Goal: Task Accomplishment & Management: Manage account settings

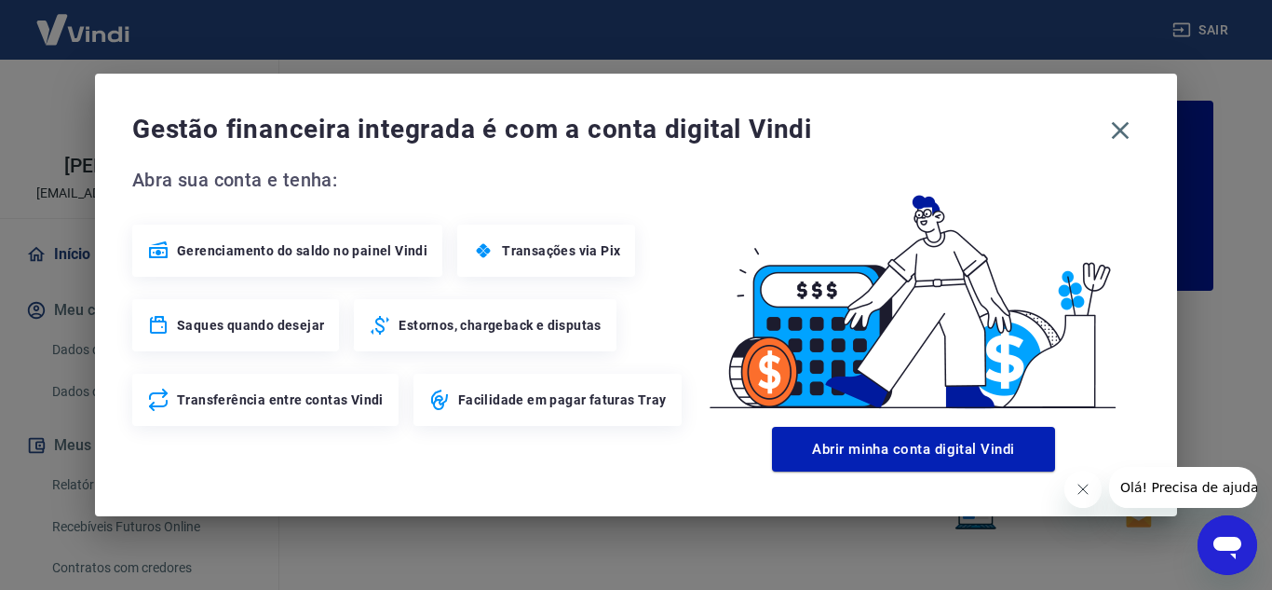
click at [555, 252] on span "Transações via Pix" at bounding box center [561, 250] width 118 height 19
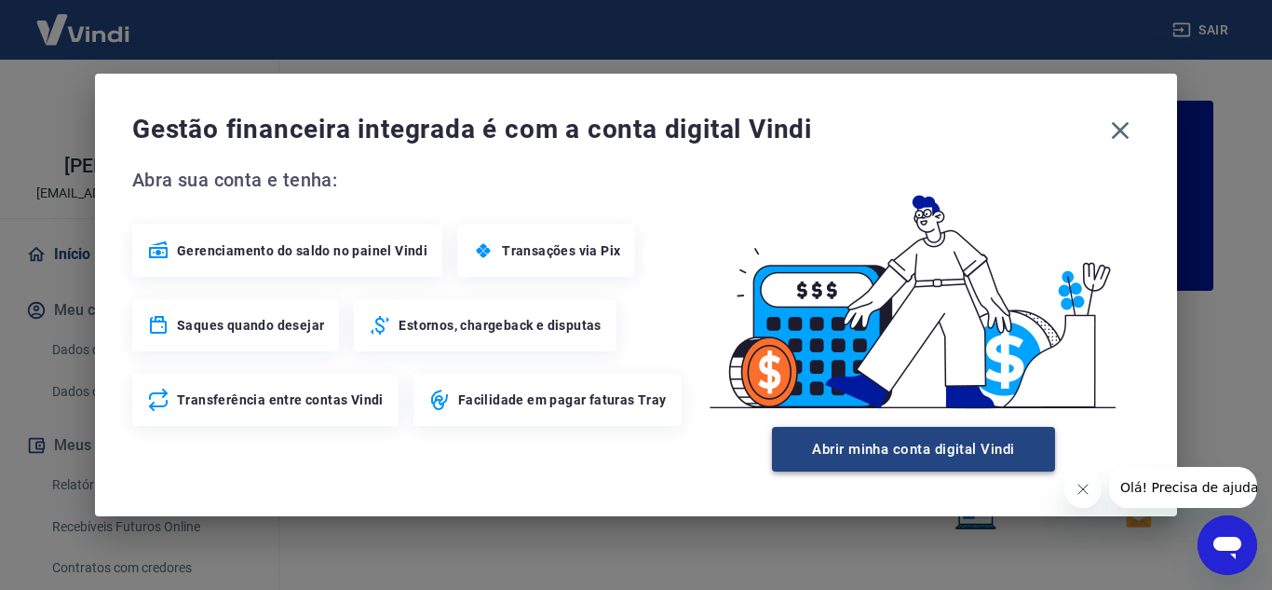
click at [917, 449] on button "Abrir minha conta digital Vindi" at bounding box center [913, 449] width 283 height 45
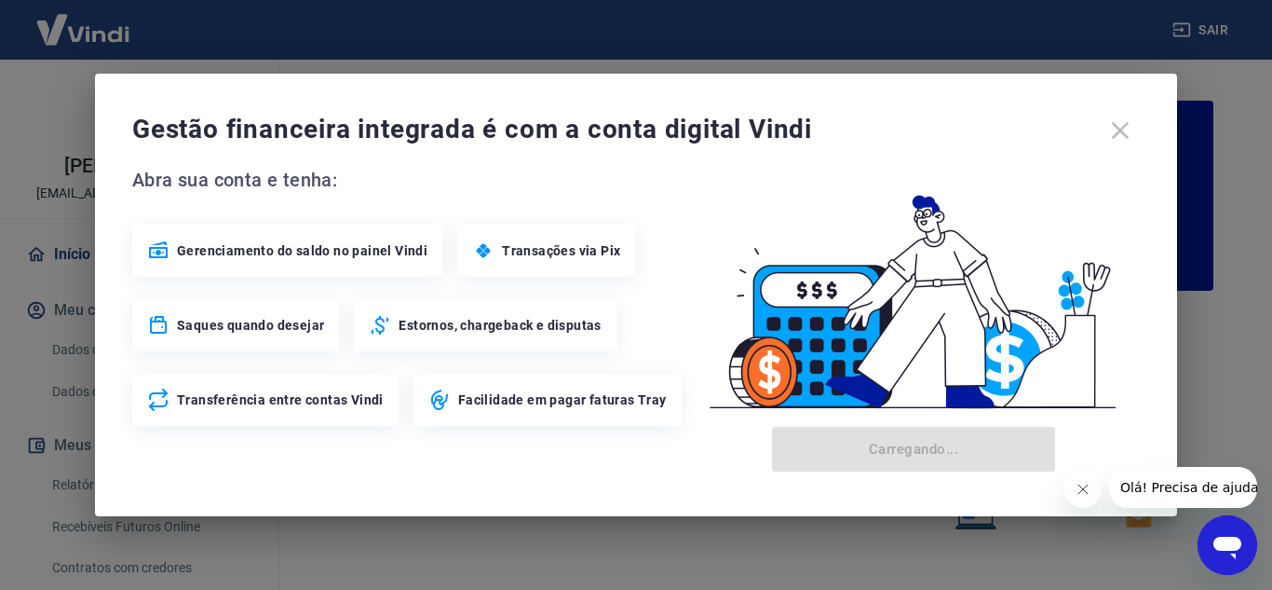
click at [1117, 129] on div "Gestão financeira integrada é com a conta digital Vindi" at bounding box center [636, 130] width 1008 height 39
click at [1115, 129] on div "Gestão financeira integrada é com a conta digital Vindi" at bounding box center [636, 130] width 1008 height 39
click at [1087, 487] on icon "Fechar mensagem da empresa" at bounding box center [1082, 489] width 15 height 15
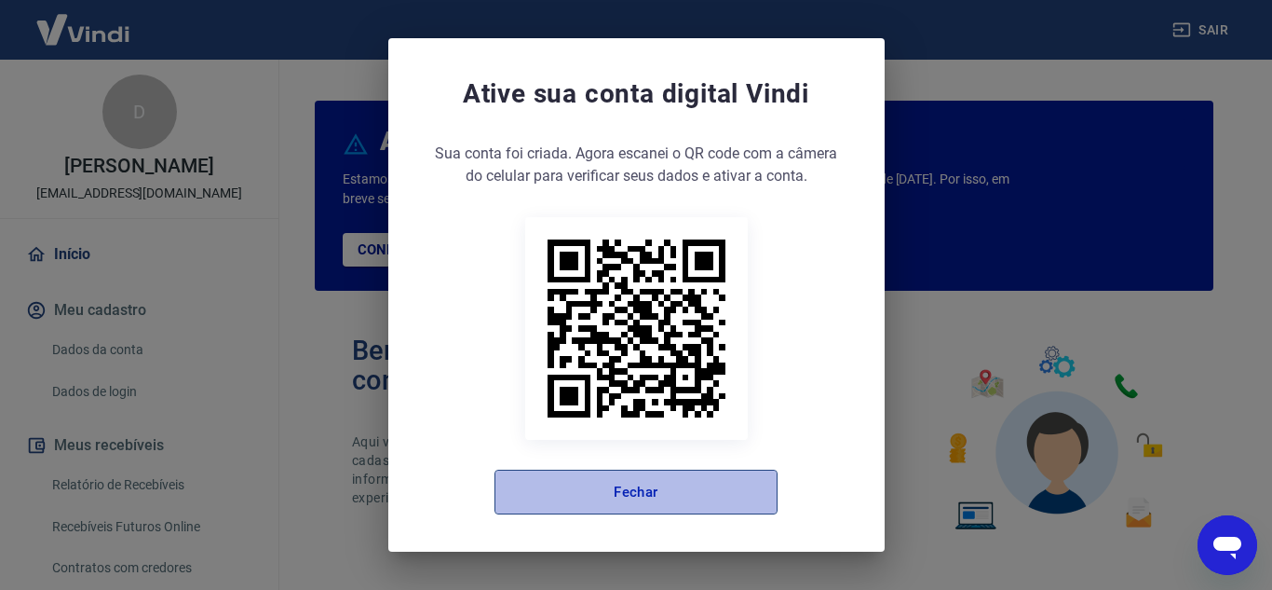
click at [645, 489] on button "Fechar" at bounding box center [636, 491] width 283 height 45
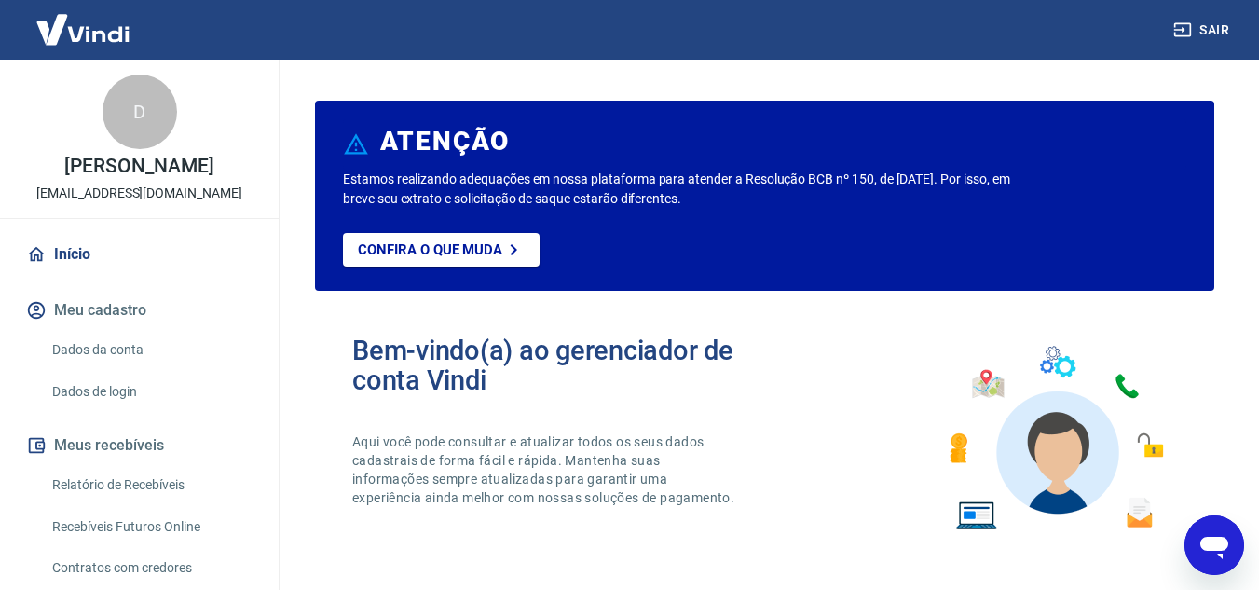
scroll to position [93, 0]
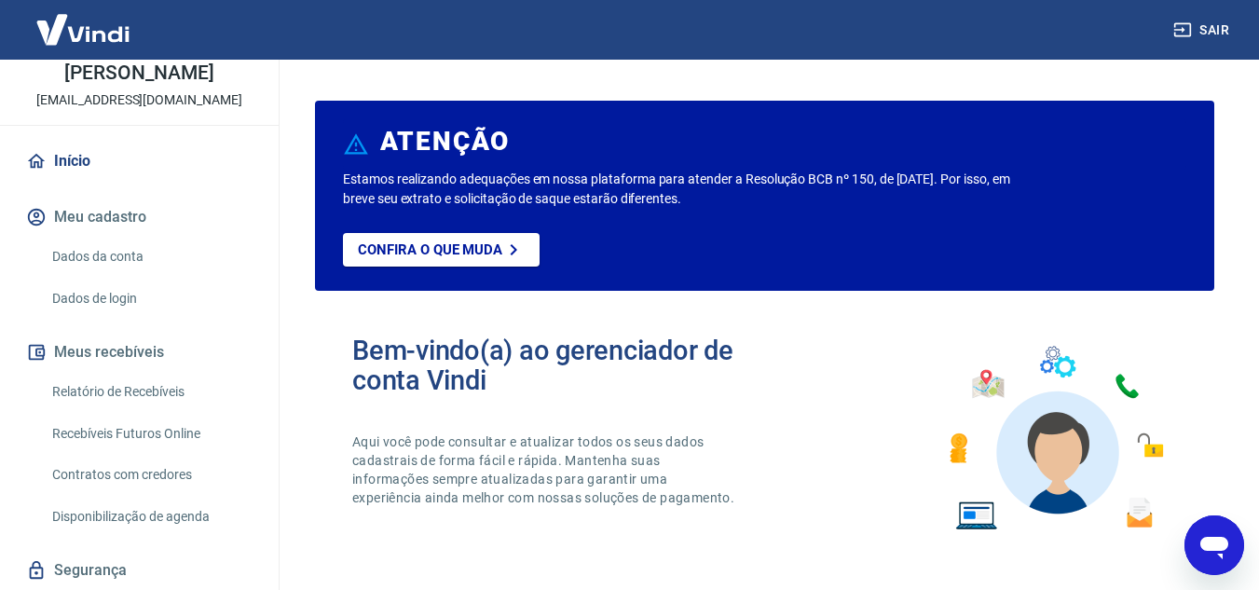
drag, startPoint x: 159, startPoint y: 409, endPoint x: 182, endPoint y: 409, distance: 22.4
click at [159, 409] on link "Relatório de Recebíveis" at bounding box center [150, 392] width 211 height 38
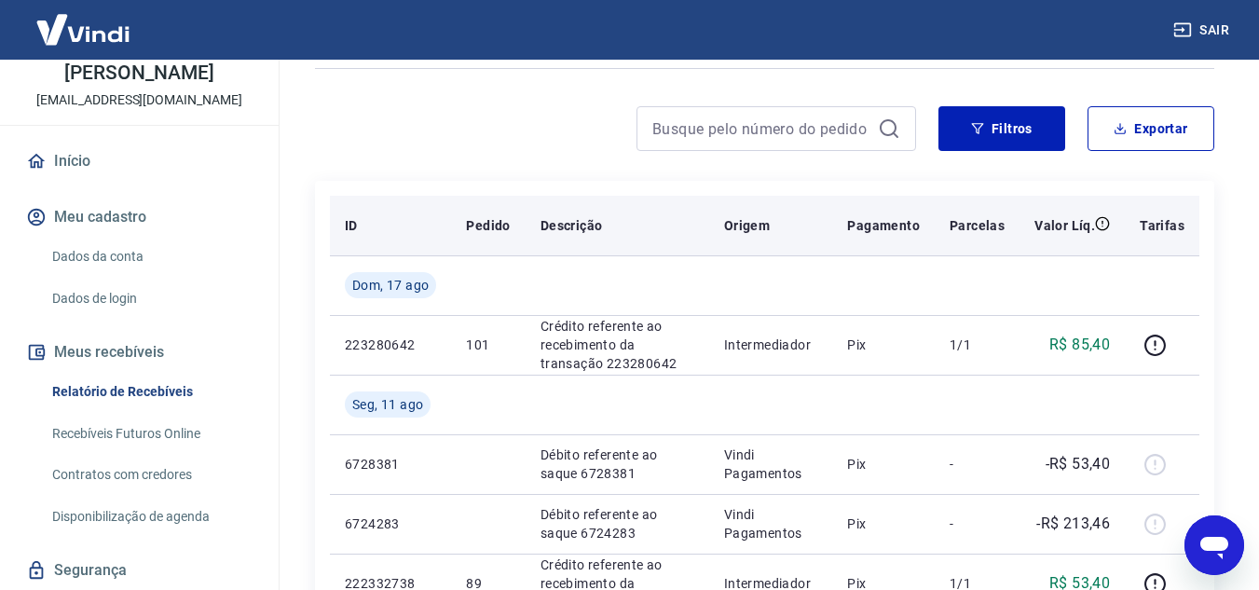
scroll to position [93, 0]
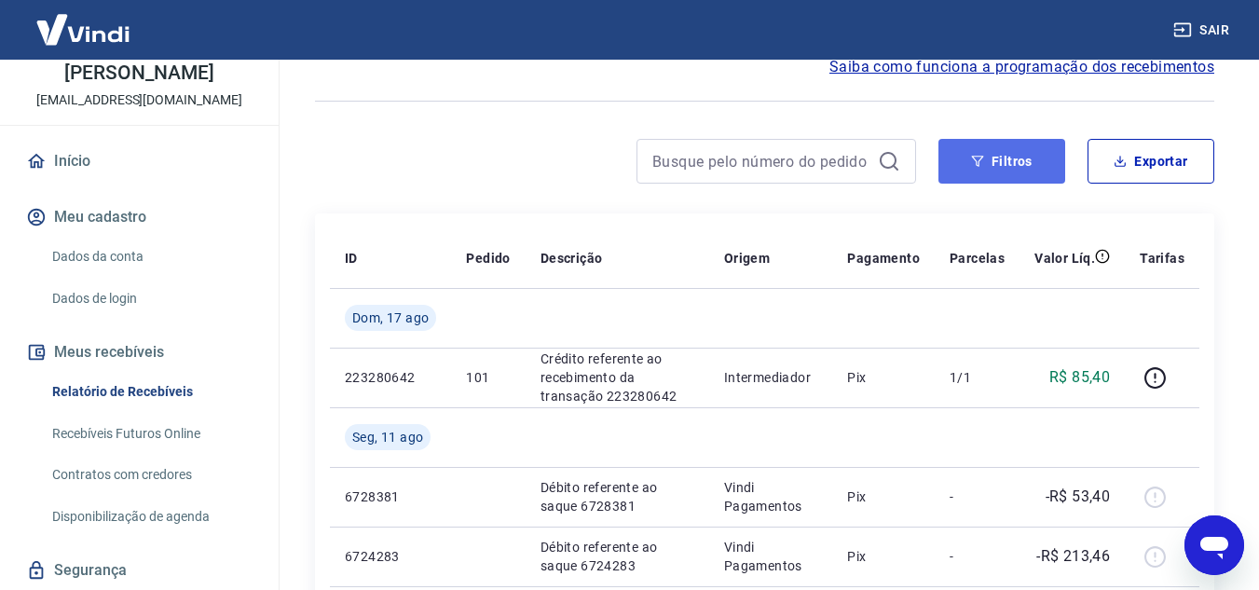
click at [956, 162] on button "Filtros" at bounding box center [1001, 161] width 127 height 45
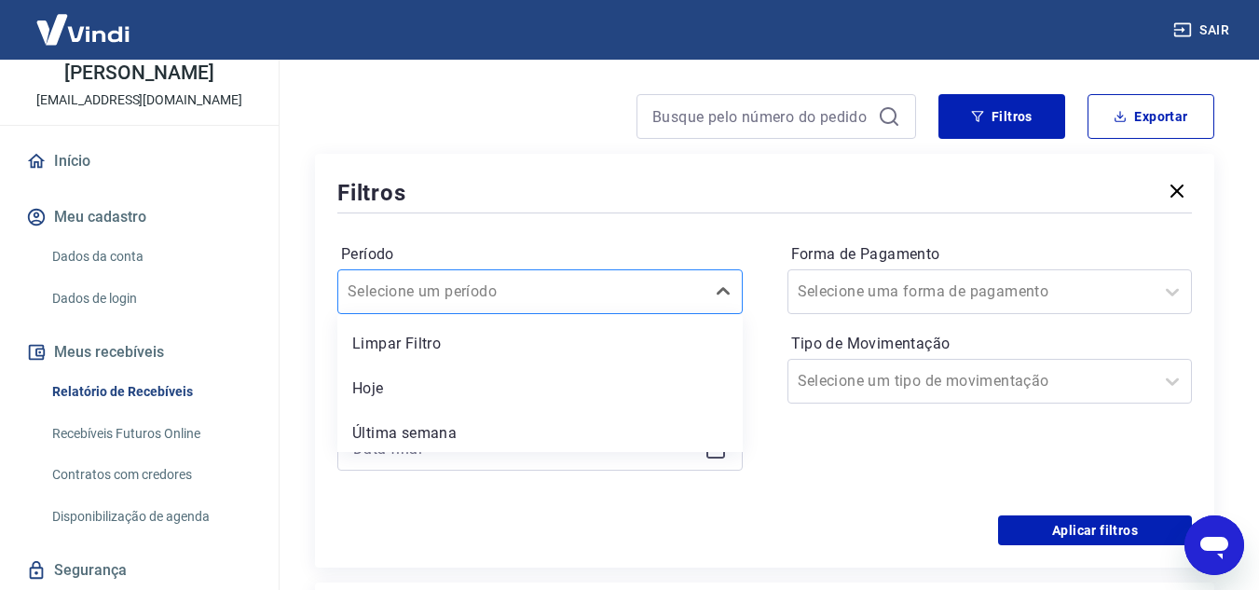
click at [513, 314] on div "option Limpar Filtro focused, 1 of 7. 7 results available. Use Up and Down to c…" at bounding box center [539, 291] width 405 height 45
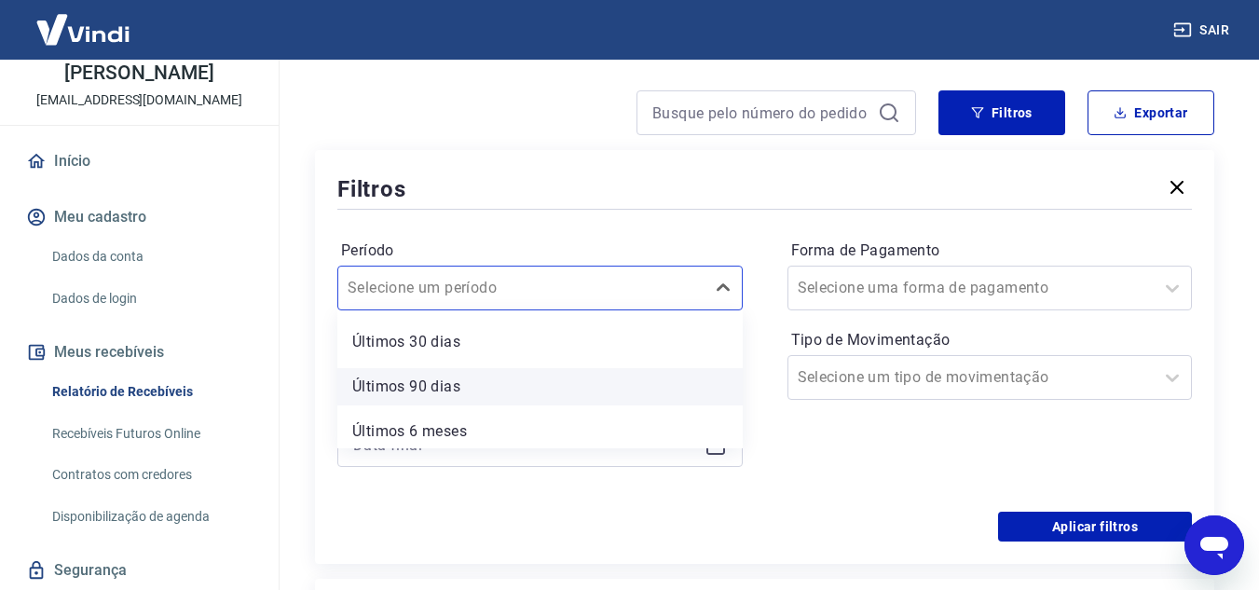
scroll to position [183, 0]
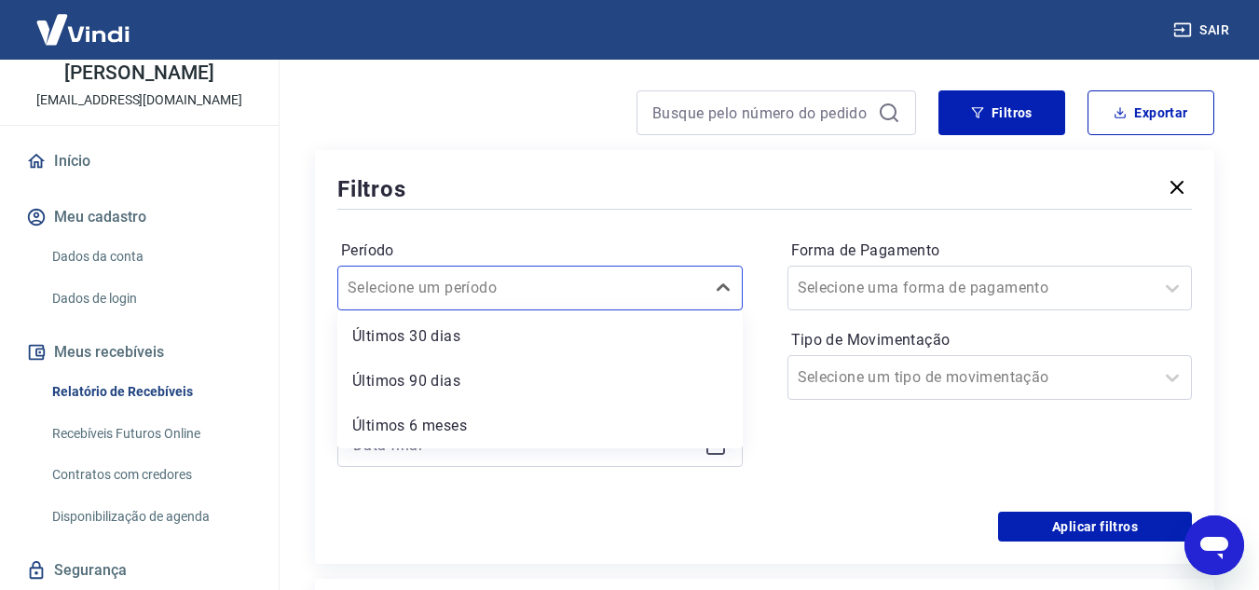
click at [470, 387] on div "Últimos 90 dias" at bounding box center [539, 380] width 405 height 37
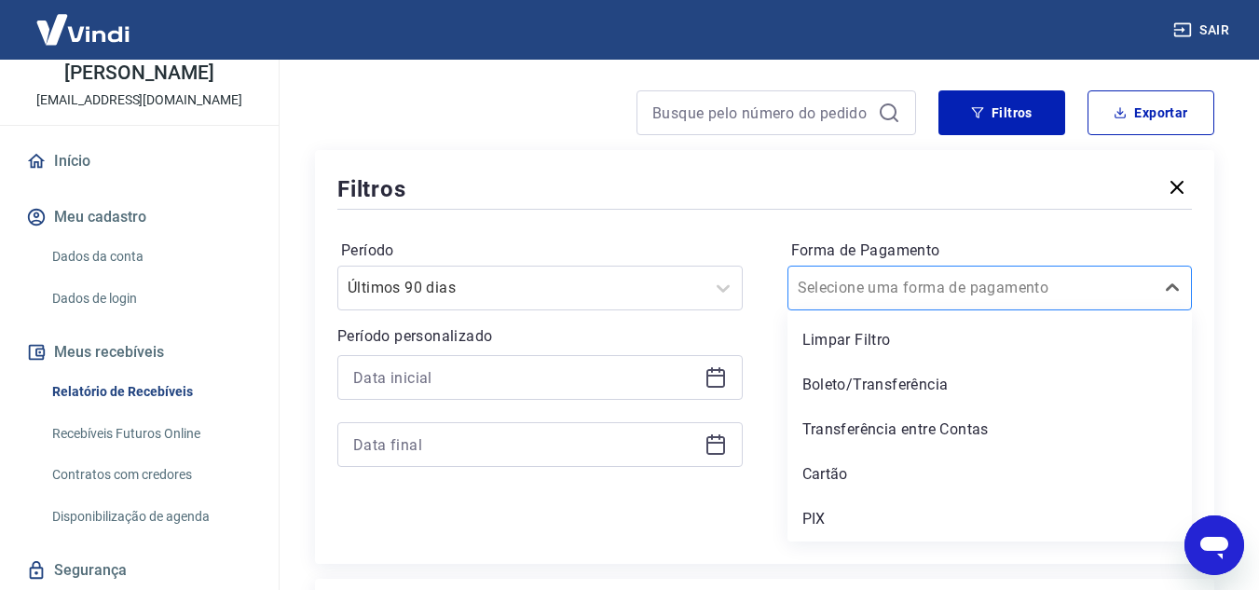
click at [1074, 289] on div at bounding box center [970, 288] width 347 height 26
click at [699, 519] on div "Aplicar filtros" at bounding box center [764, 526] width 854 height 30
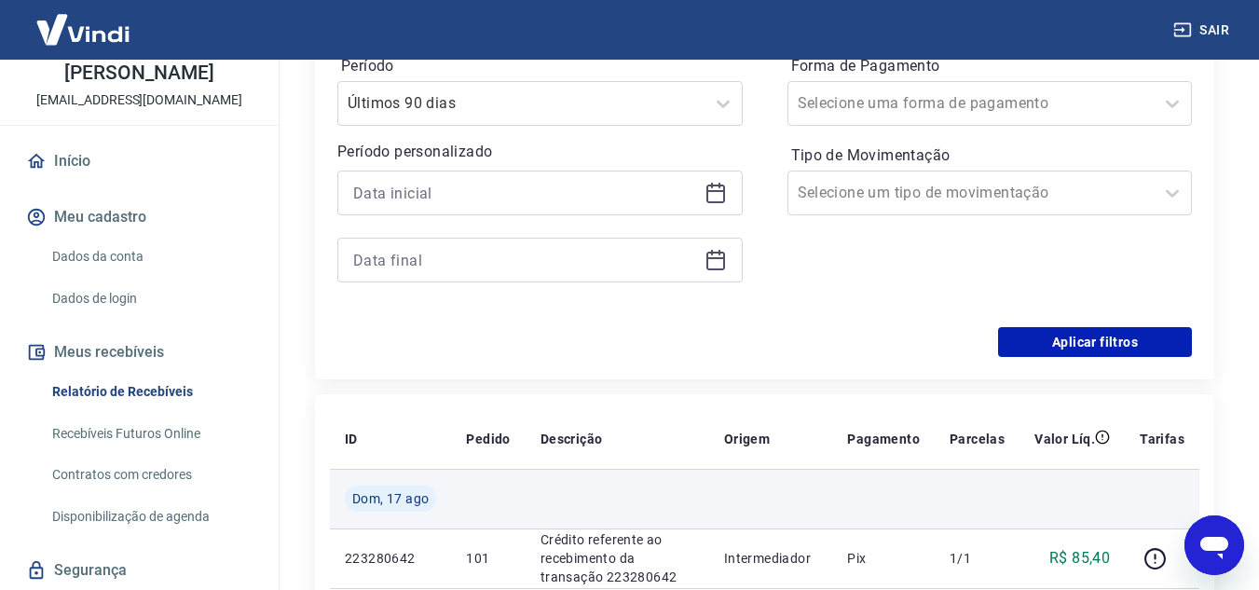
scroll to position [328, 0]
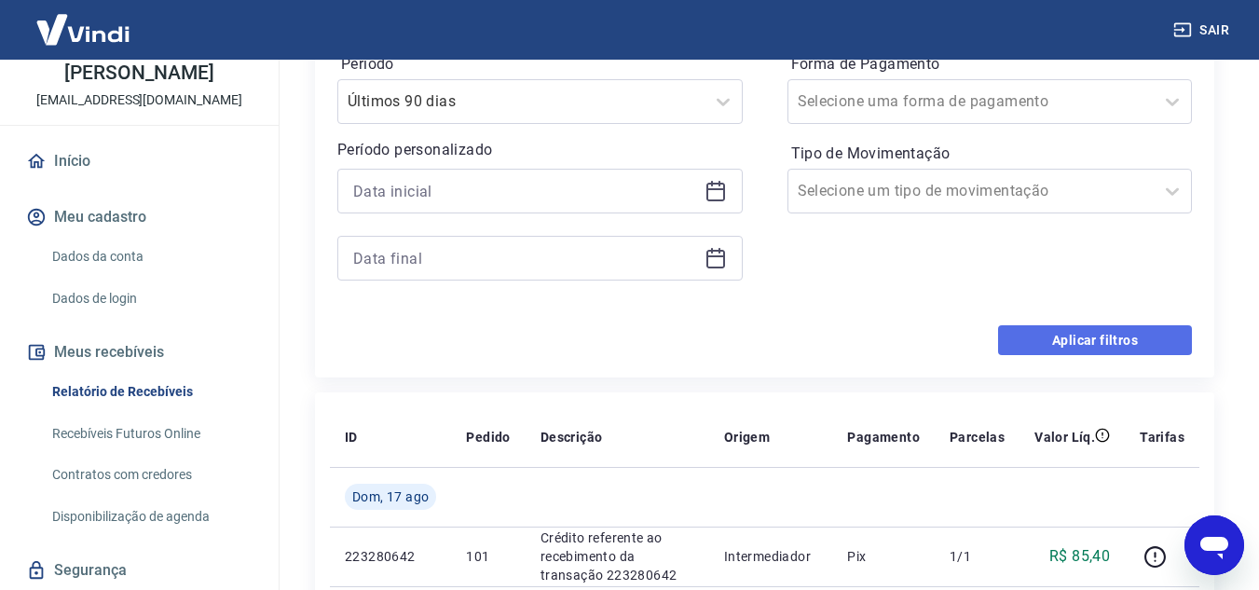
click at [1073, 349] on button "Aplicar filtros" at bounding box center [1095, 340] width 194 height 30
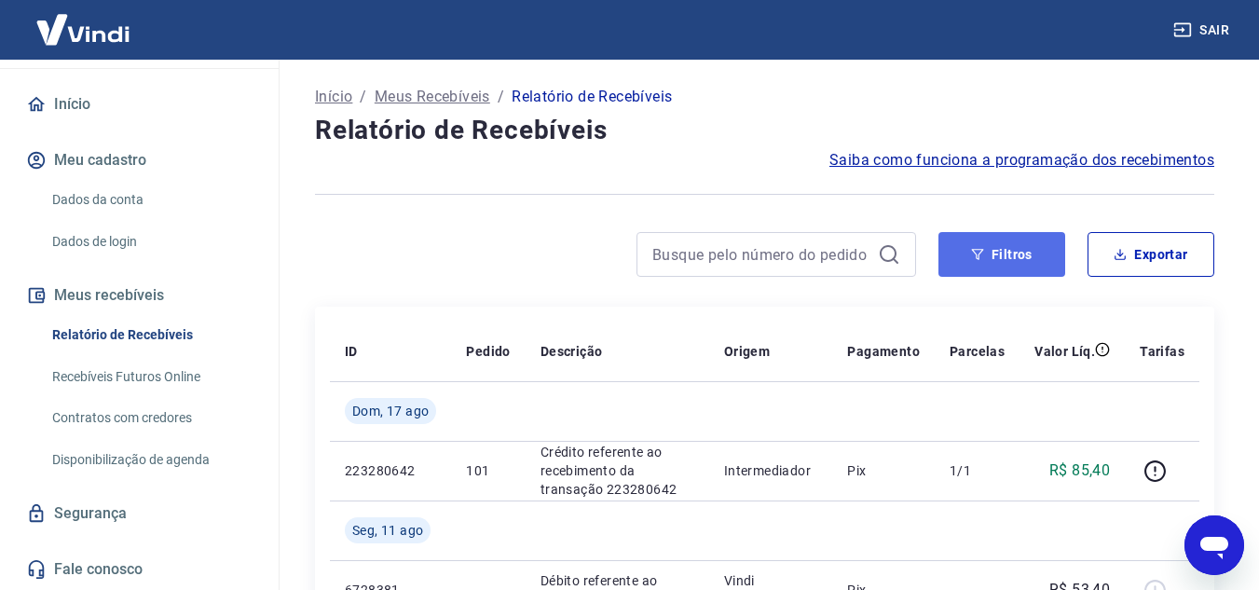
click at [982, 255] on icon "button" at bounding box center [977, 254] width 13 height 13
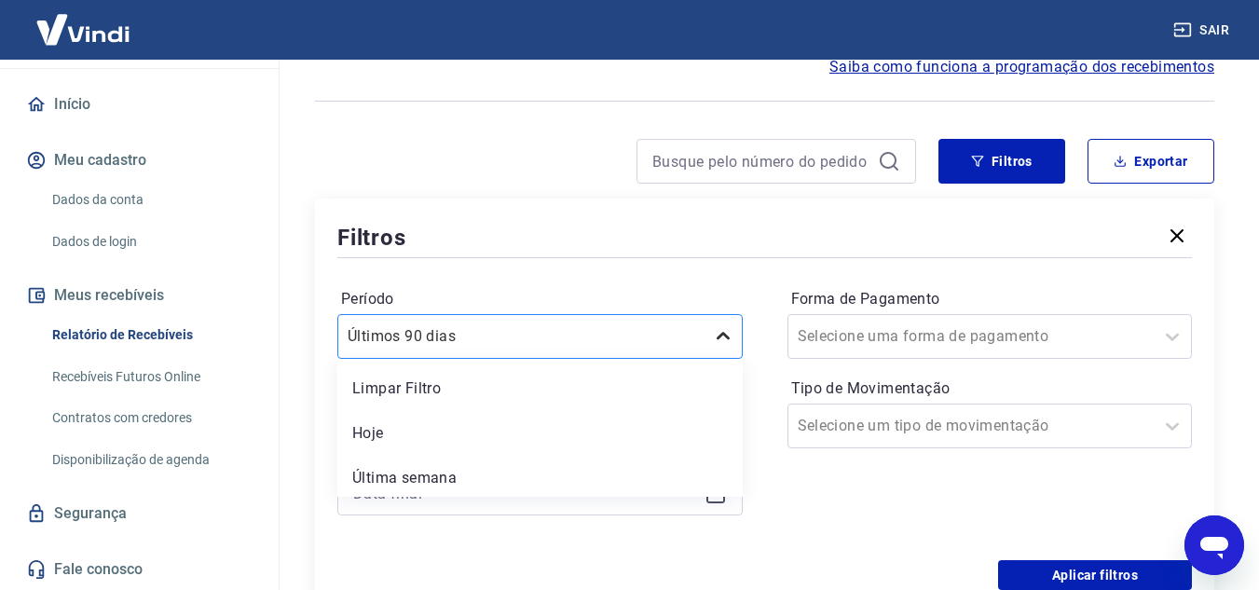
scroll to position [136, 0]
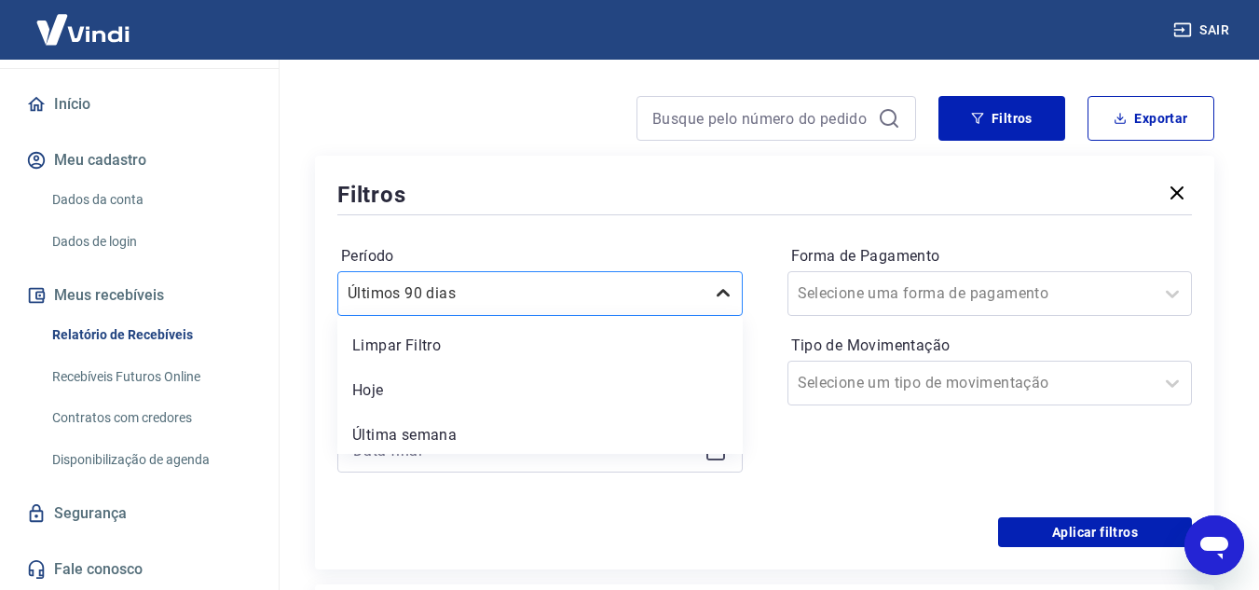
click at [721, 316] on div "option Últimos 90 dias selected, 6 of 7. 7 results available. Use Up and Down t…" at bounding box center [539, 293] width 405 height 45
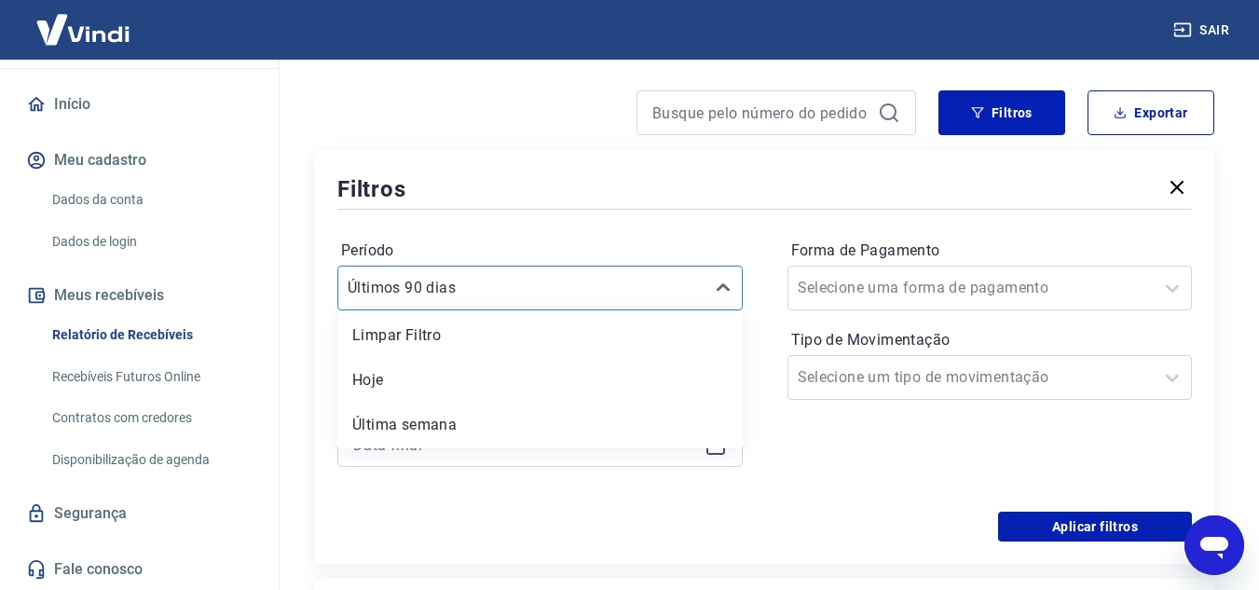
click at [676, 289] on div at bounding box center [520, 288] width 347 height 26
click at [662, 291] on div at bounding box center [520, 288] width 347 height 26
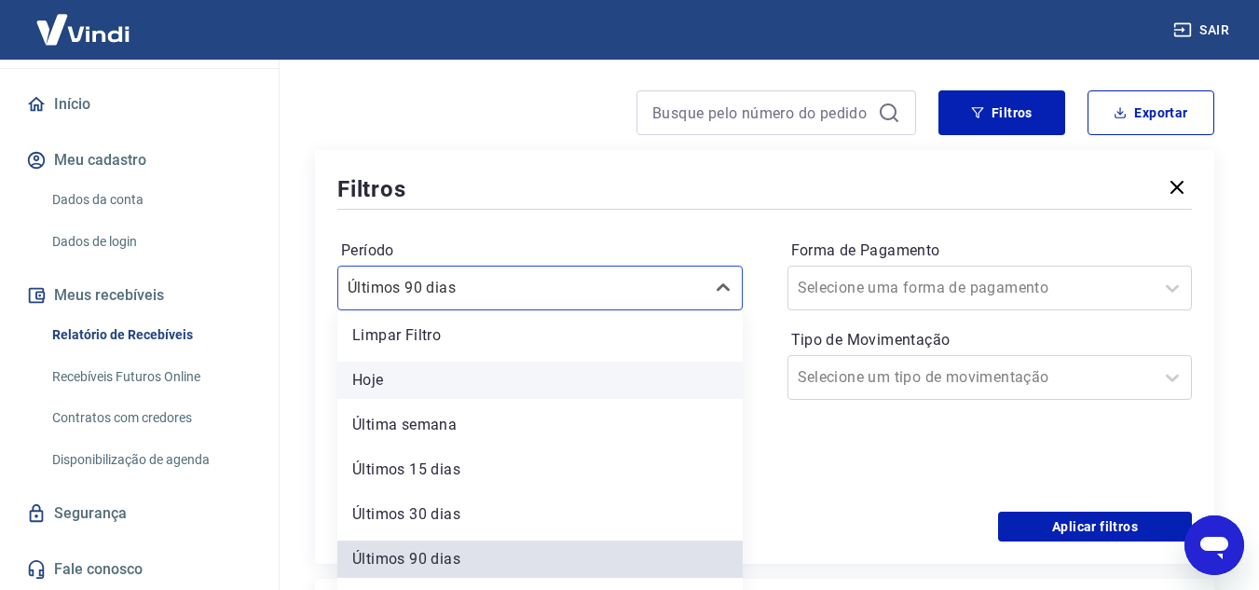
scroll to position [41, 0]
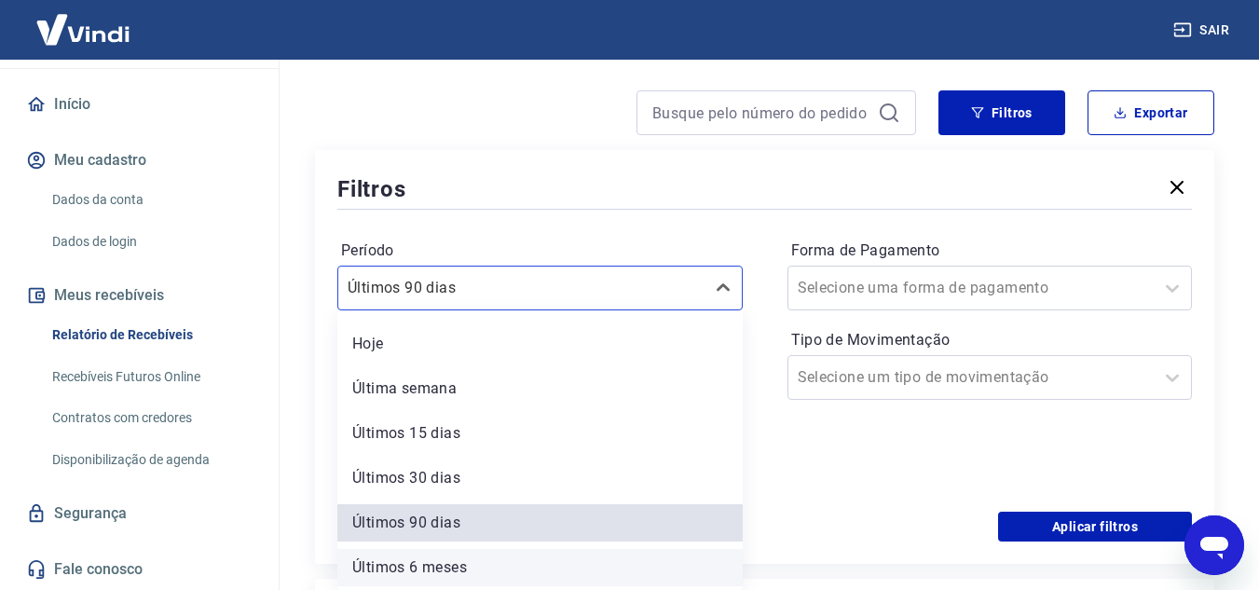
click at [440, 561] on div "Últimos 6 meses" at bounding box center [539, 567] width 405 height 37
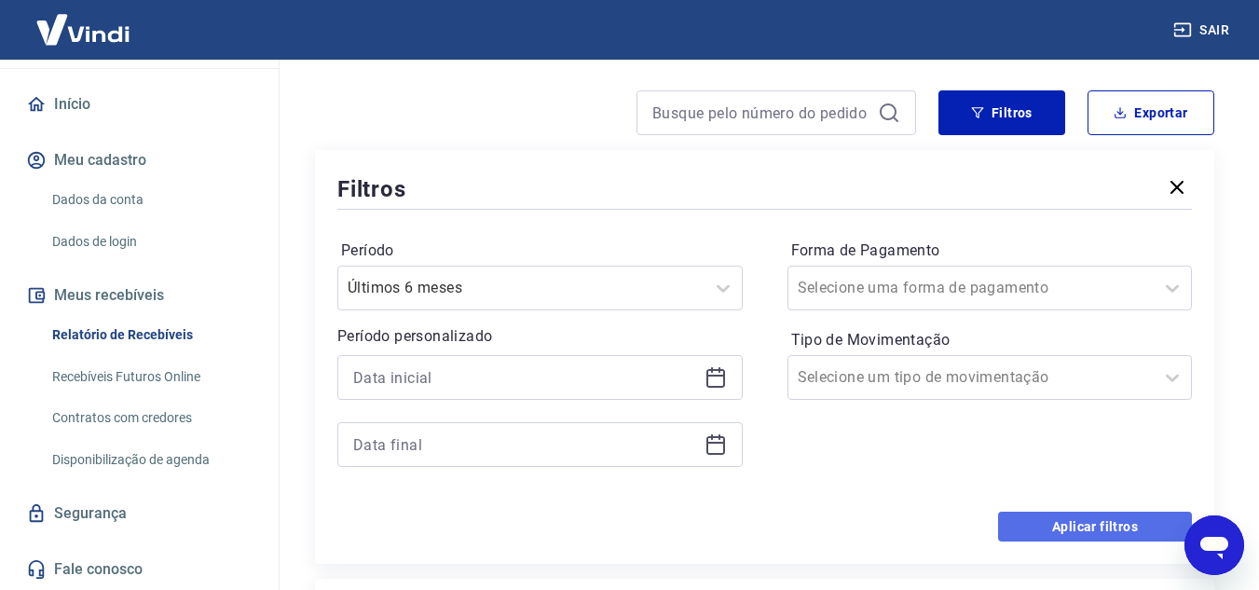
click at [1054, 524] on button "Aplicar filtros" at bounding box center [1095, 526] width 194 height 30
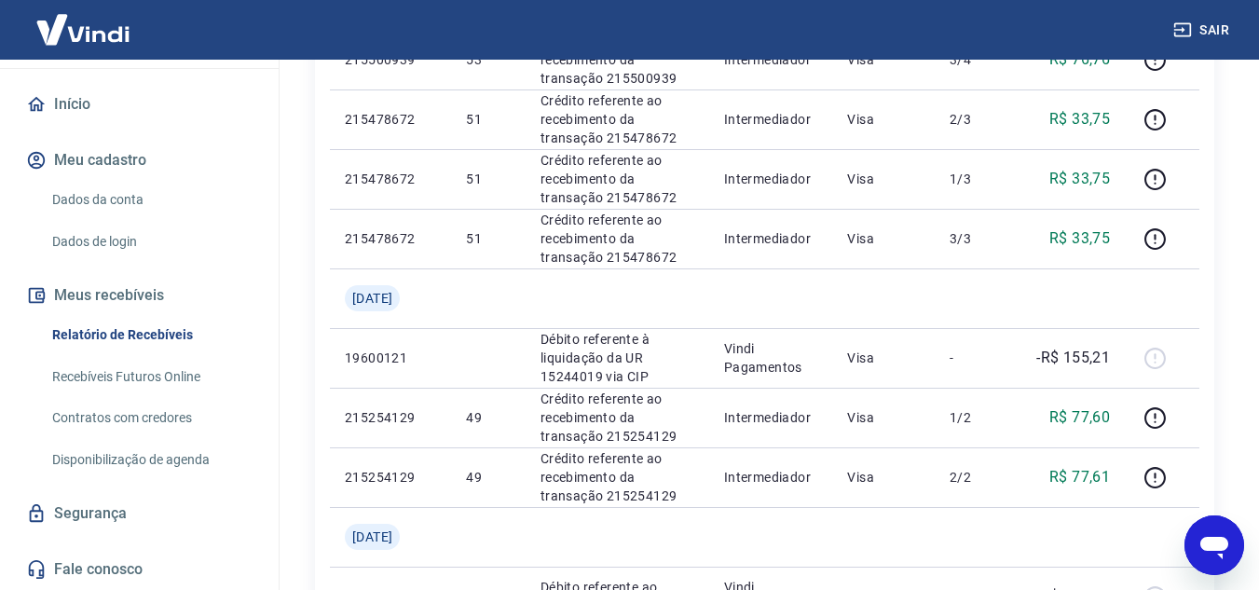
scroll to position [1397, 0]
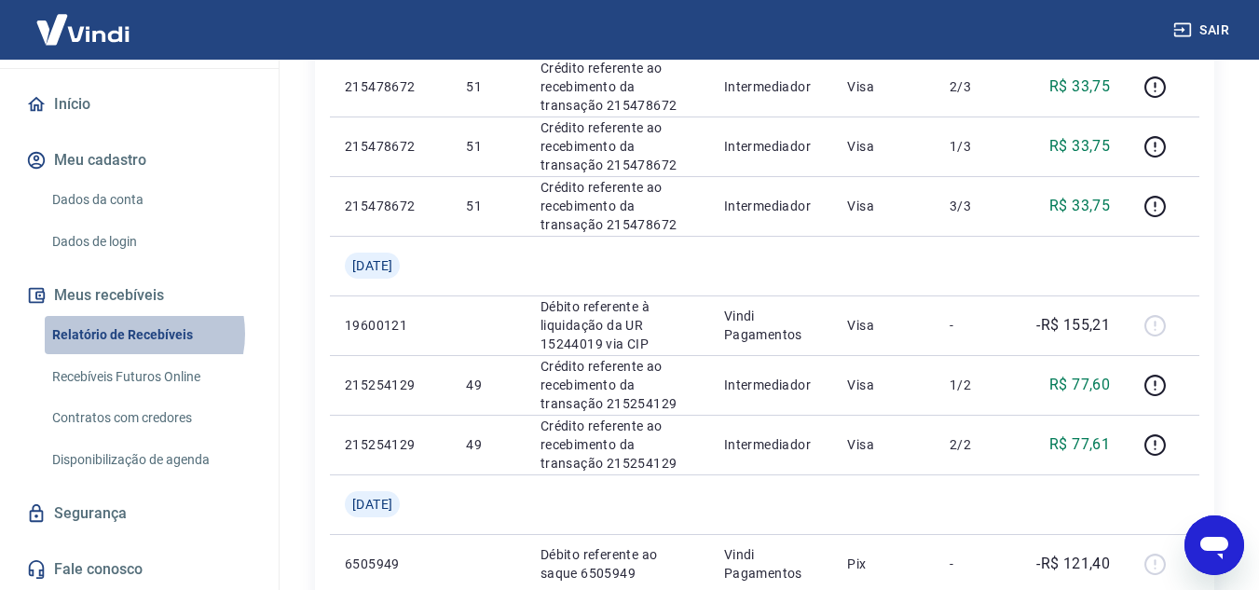
click at [132, 333] on link "Relatório de Recebíveis" at bounding box center [150, 335] width 211 height 38
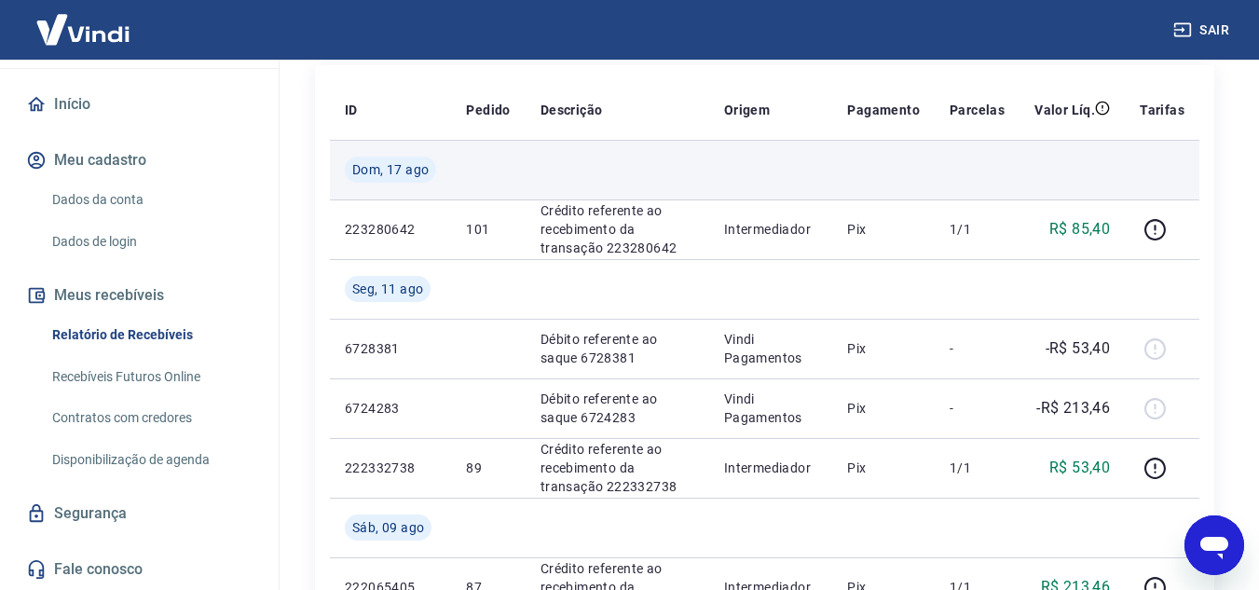
scroll to position [279, 0]
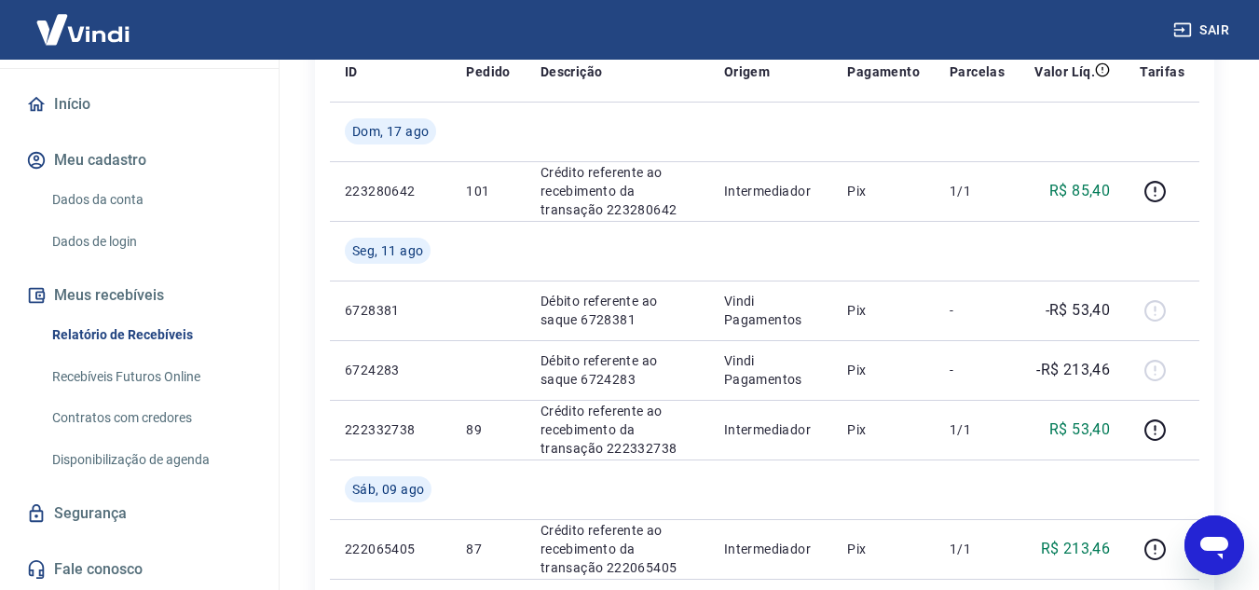
click at [1216, 544] on icon "Abrir janela de mensagens" at bounding box center [1214, 548] width 28 height 22
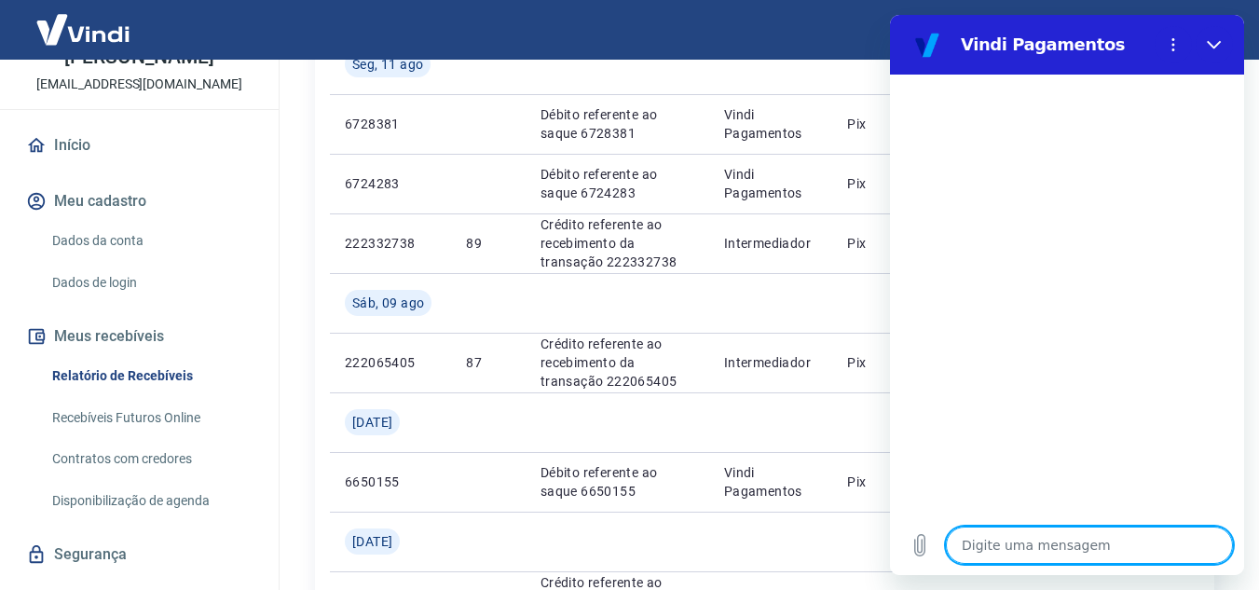
scroll to position [76, 0]
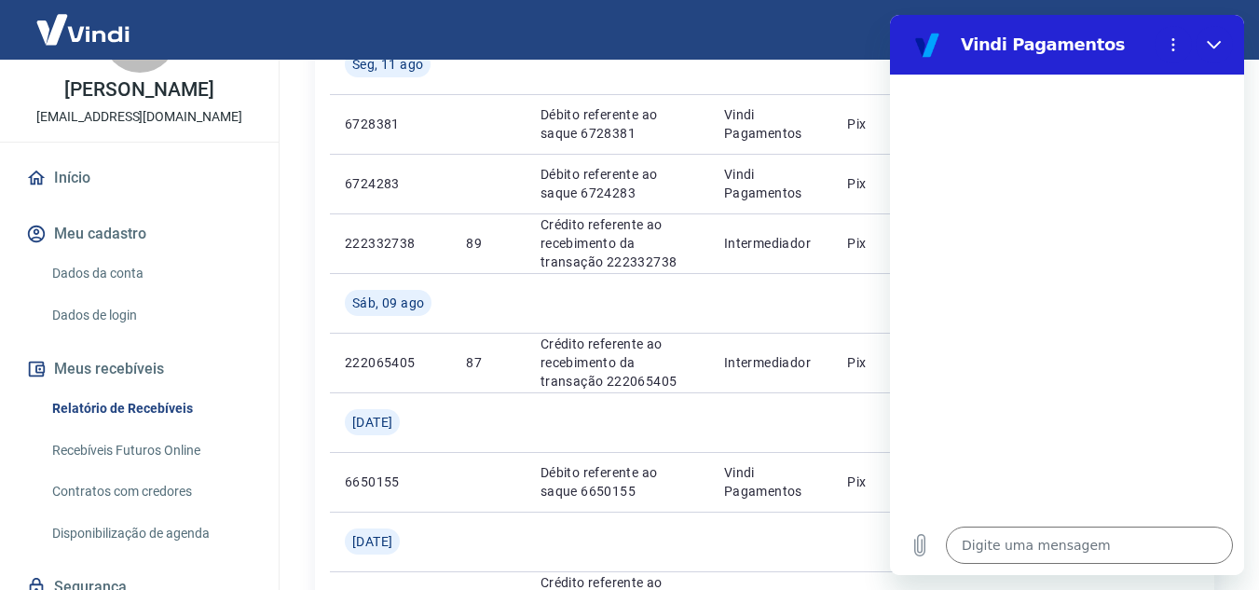
click at [117, 291] on link "Dados da conta" at bounding box center [150, 273] width 211 height 38
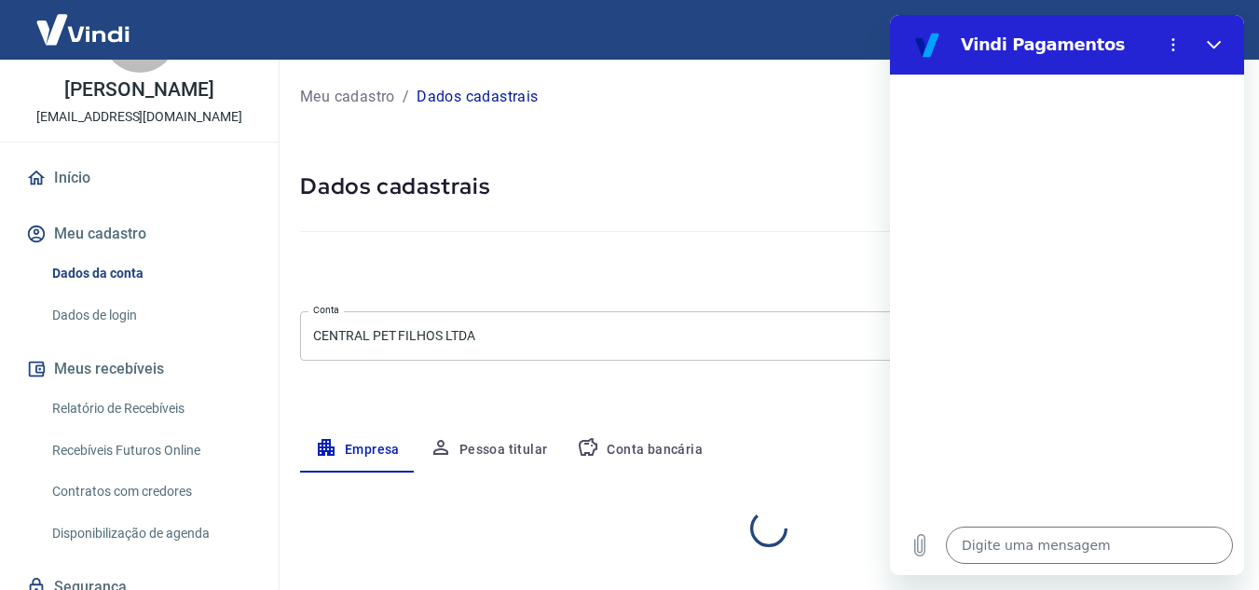
select select "MG"
select select "business"
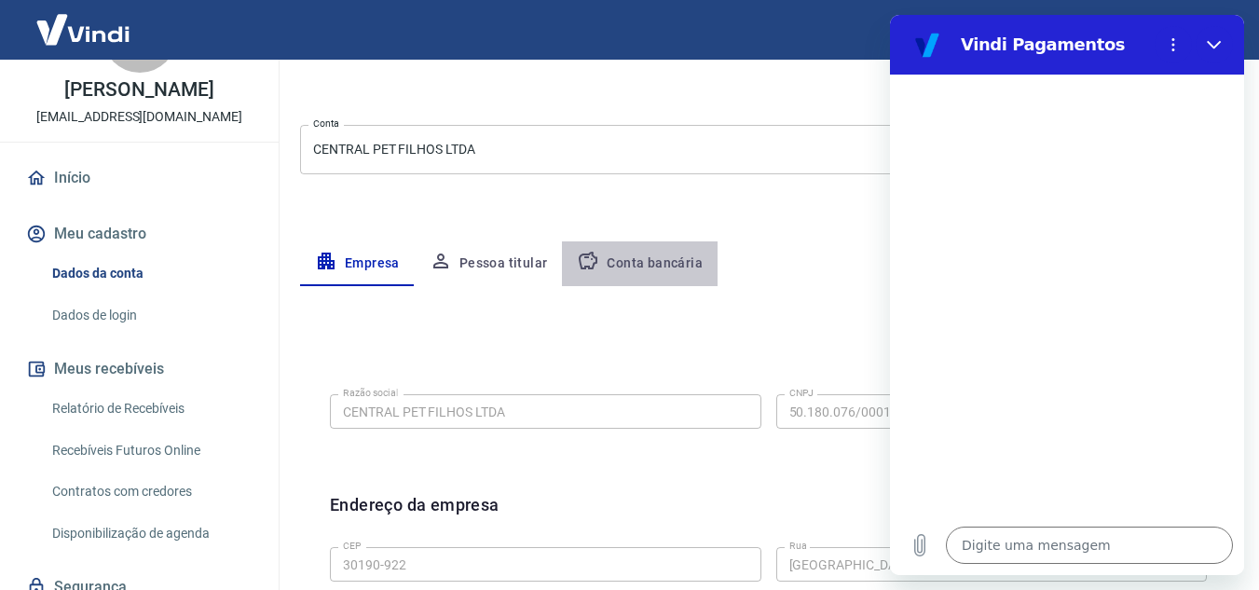
click at [643, 263] on button "Conta bancária" at bounding box center [640, 263] width 156 height 45
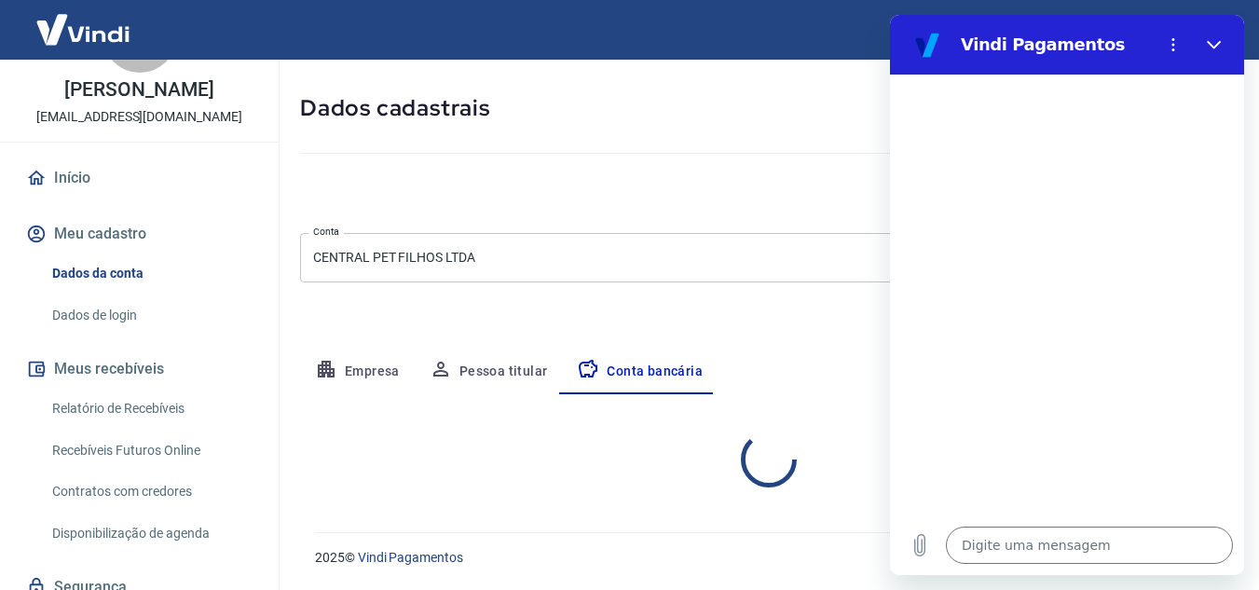
select select "1"
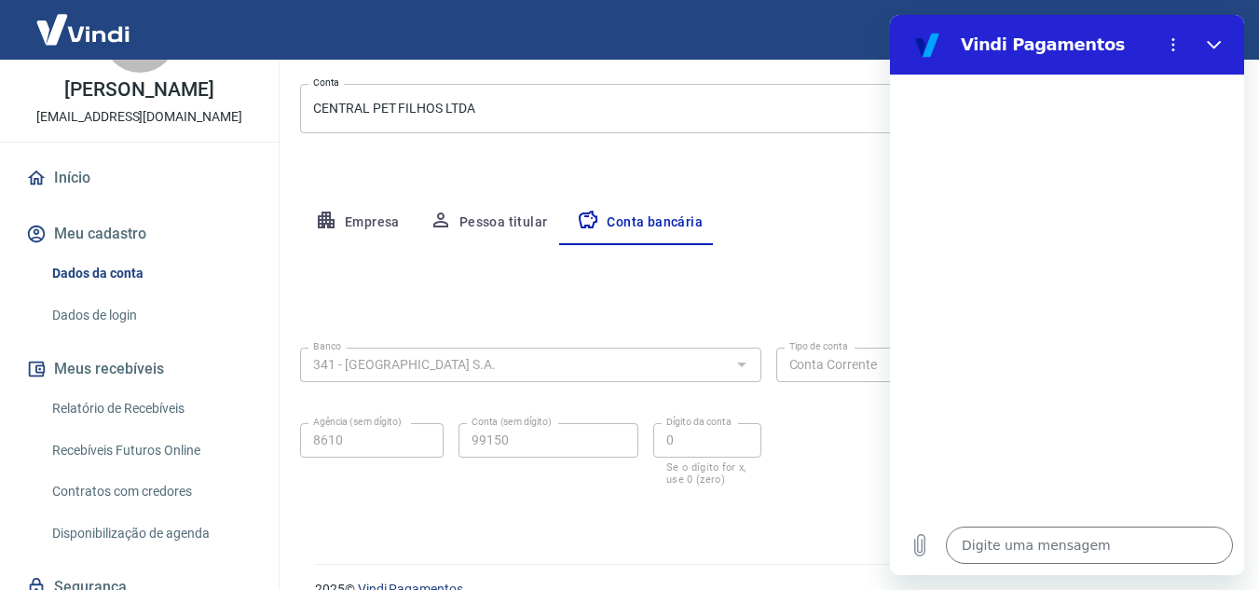
scroll to position [259, 0]
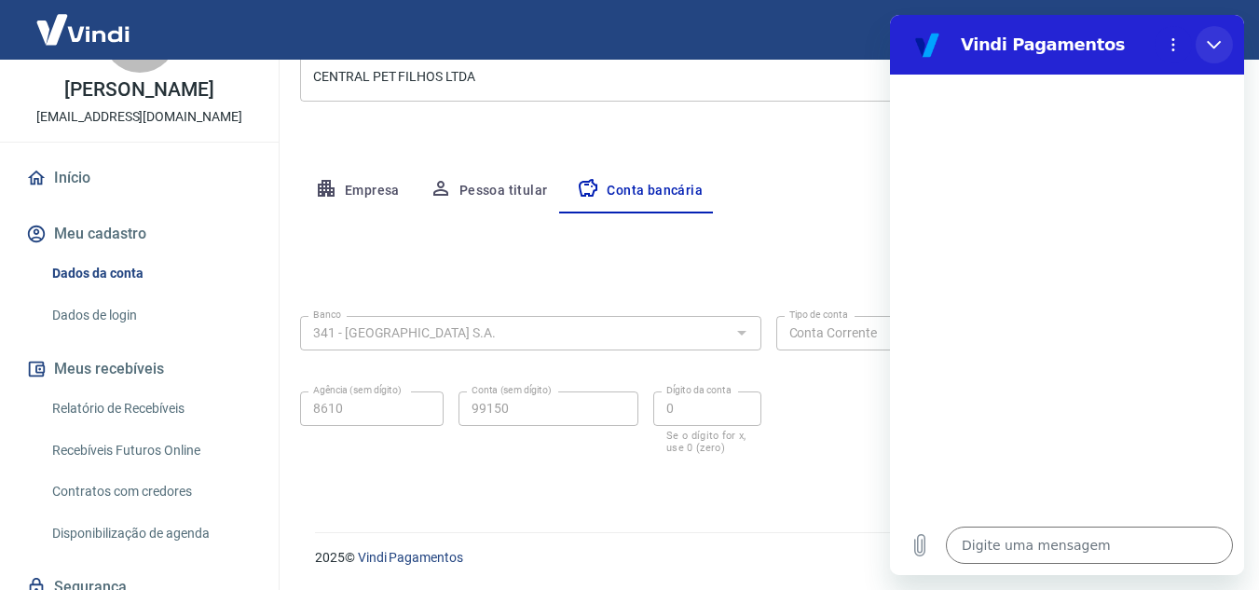
click at [1210, 45] on icon "Fechar" at bounding box center [1213, 45] width 14 height 8
type textarea "x"
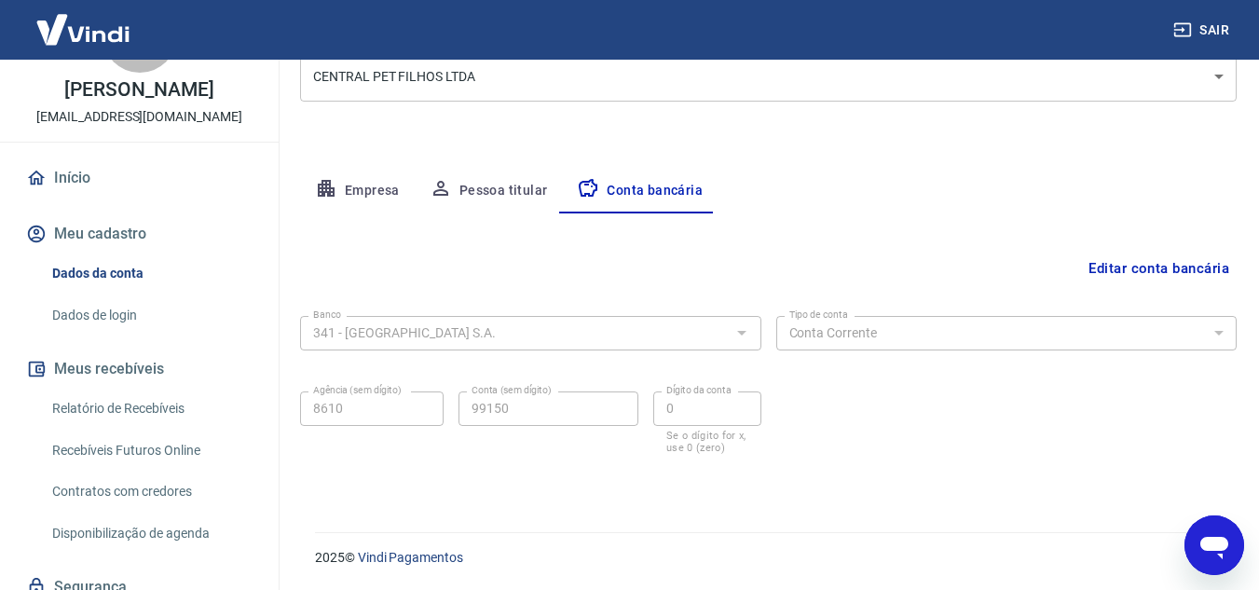
click at [500, 183] on button "Pessoa titular" at bounding box center [489, 191] width 148 height 45
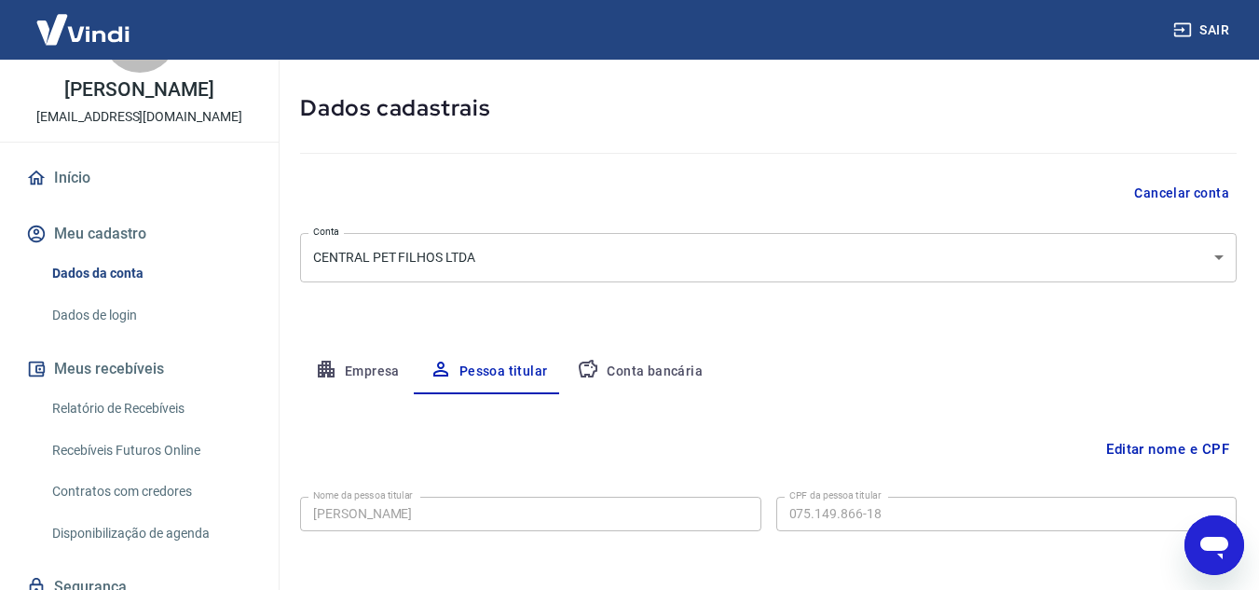
scroll to position [156, 0]
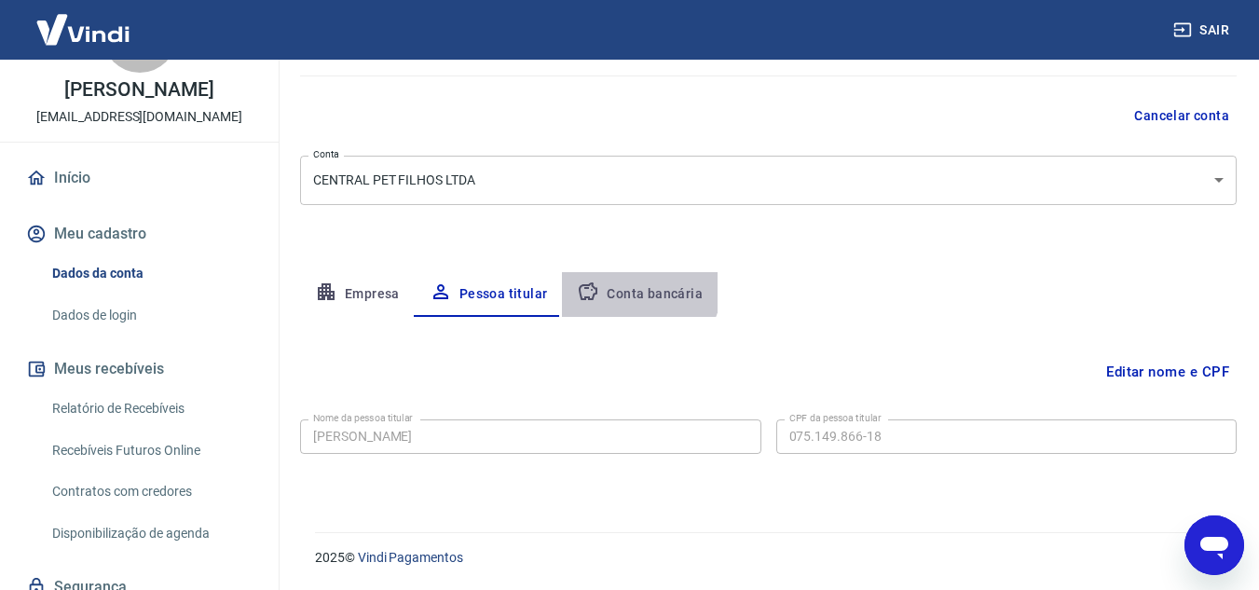
click at [622, 283] on button "Conta bancária" at bounding box center [640, 294] width 156 height 45
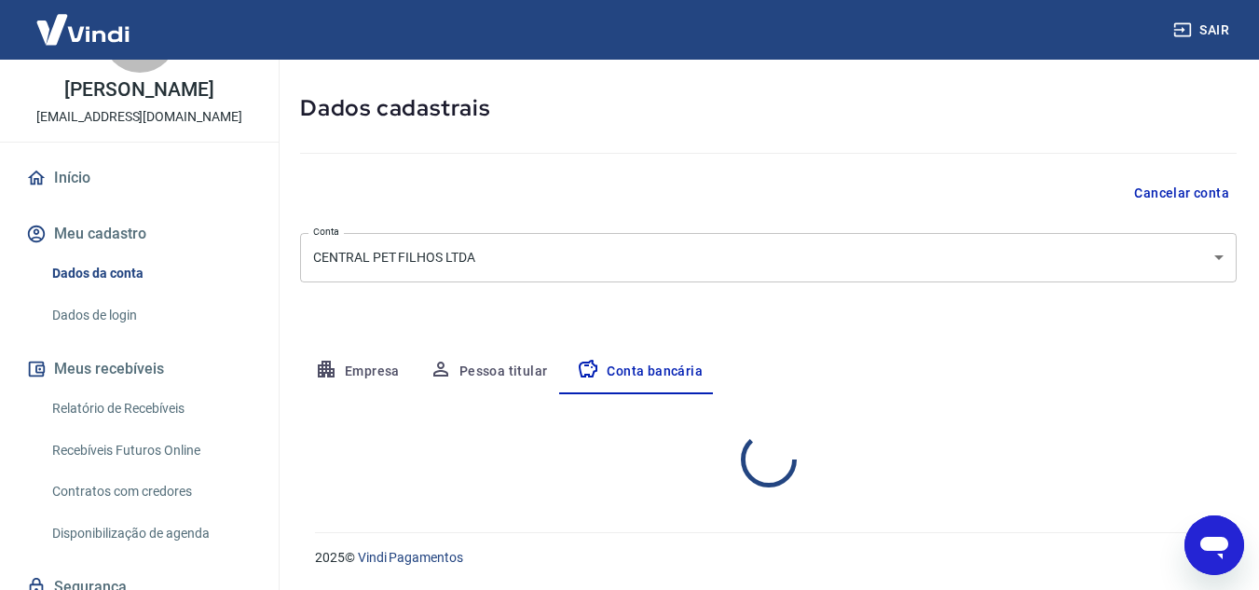
select select "1"
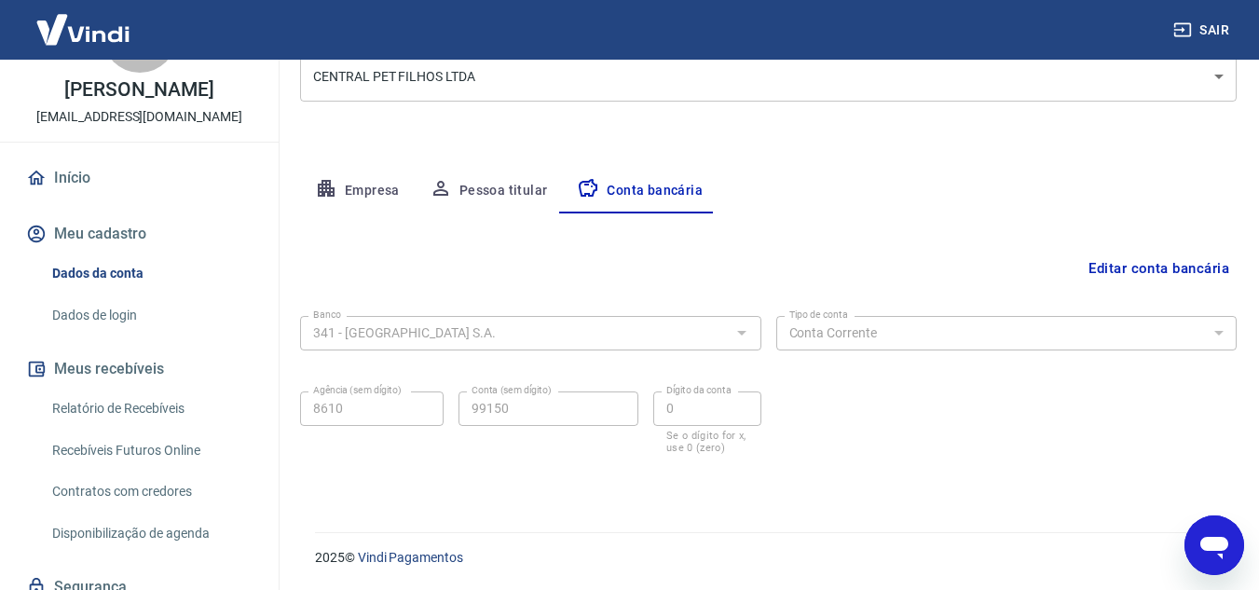
scroll to position [170, 0]
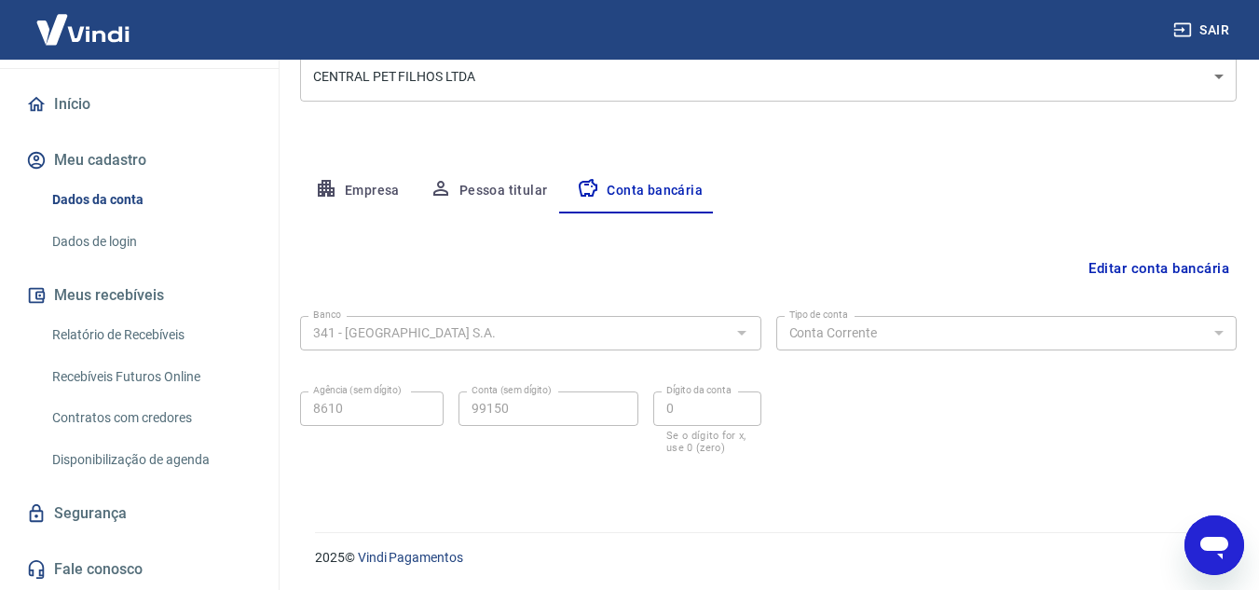
click at [91, 337] on link "Relatório de Recebíveis" at bounding box center [150, 335] width 211 height 38
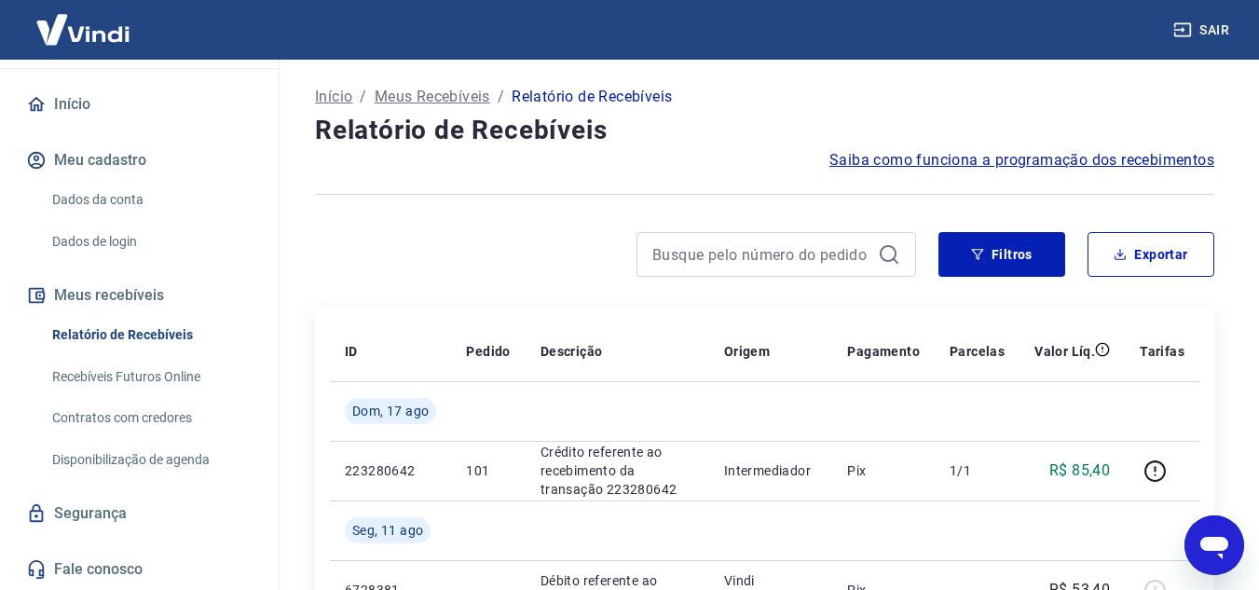
type textarea "x"
